Goal: Navigation & Orientation: Find specific page/section

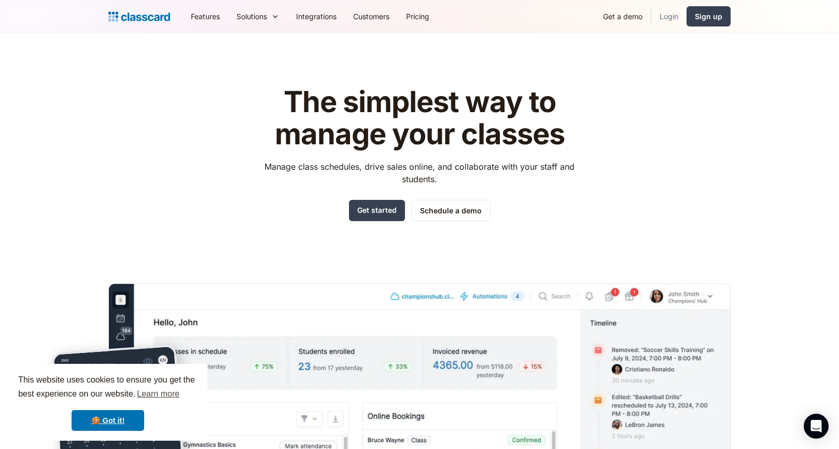
click at [670, 18] on link "Login" at bounding box center [669, 16] width 35 height 23
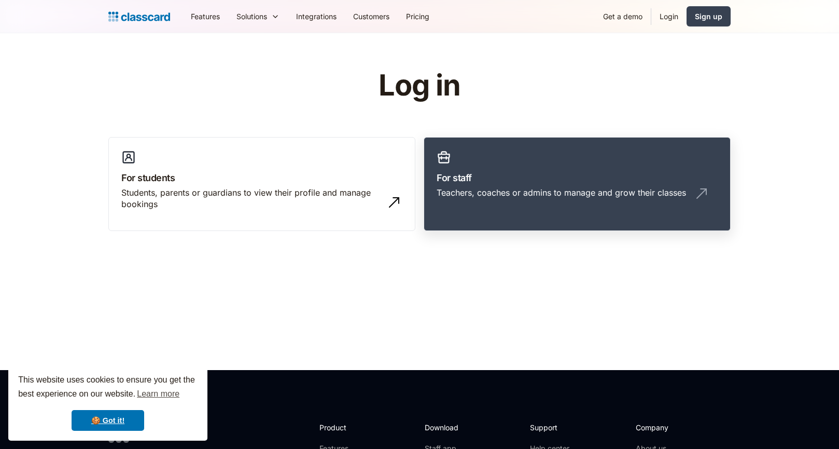
click at [507, 175] on h3 "For staff" at bounding box center [577, 178] width 281 height 14
